Goal: Transaction & Acquisition: Register for event/course

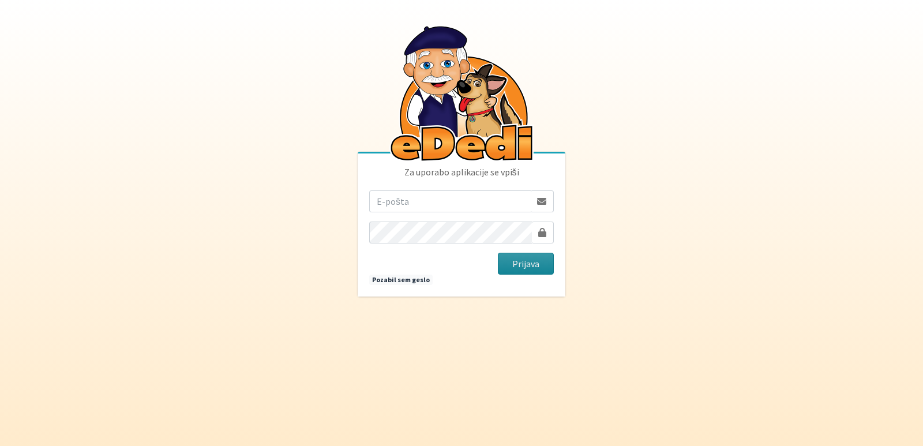
type input "[EMAIL_ADDRESS][PERSON_NAME][DOMAIN_NAME]"
click at [520, 261] on button "Prijava" at bounding box center [526, 264] width 56 height 22
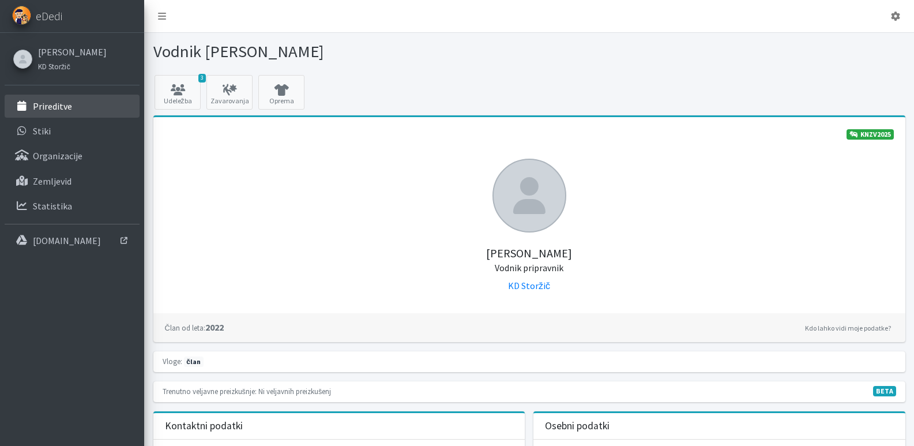
click at [47, 103] on p "Prireditve" at bounding box center [52, 106] width 39 height 12
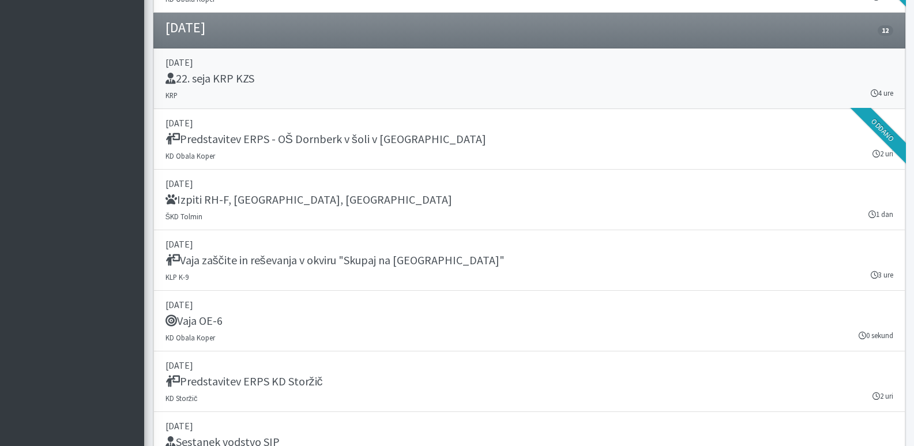
scroll to position [1038, 0]
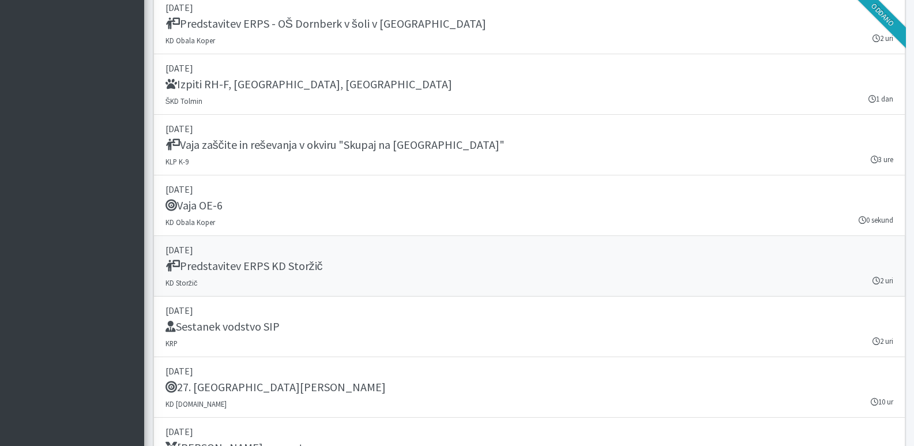
click at [253, 265] on h5 "Predstavitev ERPS KD Storžič" at bounding box center [244, 266] width 157 height 14
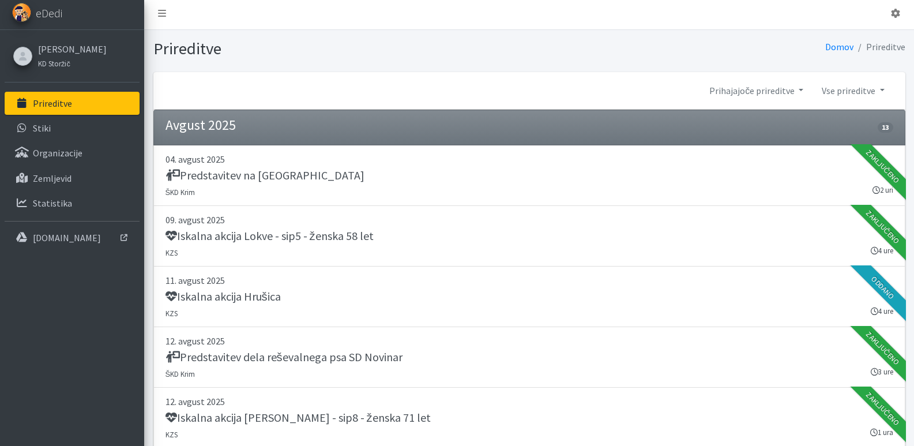
scroll to position [0, 0]
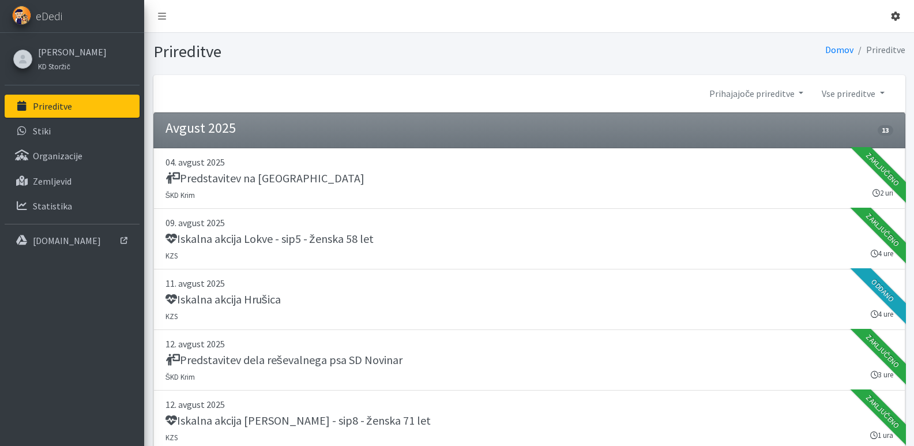
click at [897, 15] on icon at bounding box center [895, 16] width 9 height 9
click at [853, 43] on link "Odjavi se" at bounding box center [863, 43] width 91 height 18
